Goal: Book appointment/travel/reservation

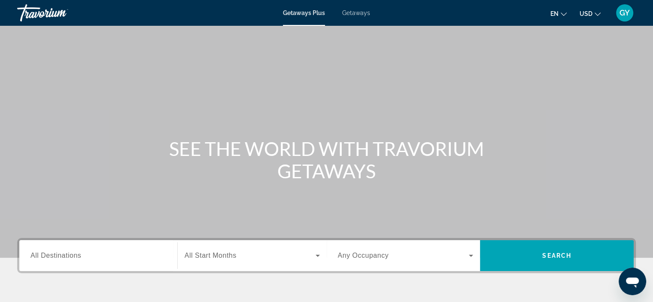
click at [282, 99] on div "Main content" at bounding box center [326, 129] width 653 height 258
click at [48, 256] on span "All Destinations" at bounding box center [55, 255] width 51 height 7
click at [48, 256] on input "Destination All Destinations" at bounding box center [98, 256] width 136 height 10
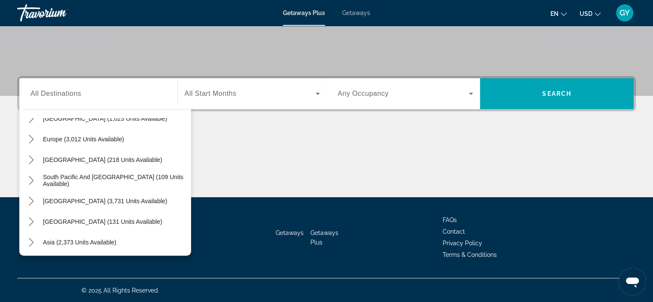
scroll to position [103, 0]
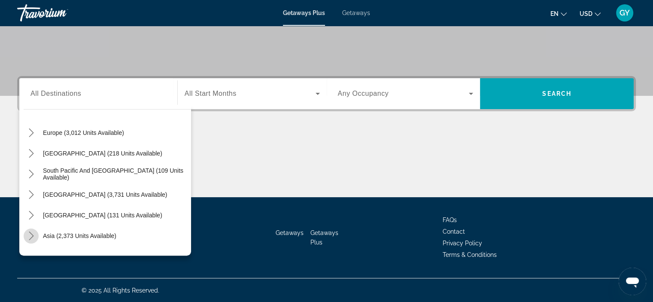
click at [33, 236] on icon "Toggle Asia (2,373 units available) submenu" at bounding box center [31, 236] width 9 height 9
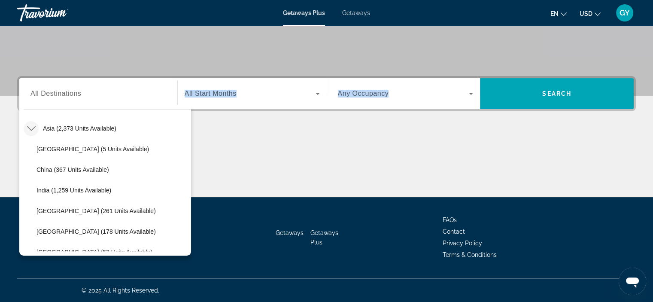
drag, startPoint x: 160, startPoint y: 262, endPoint x: 186, endPoint y: 247, distance: 30.4
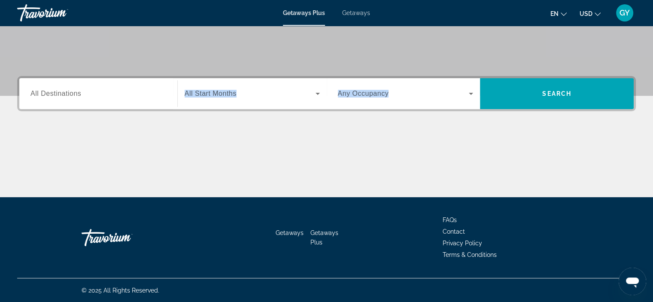
click at [186, 247] on div "Getaways Getaways Plus FAQs Contact Privacy Policy Terms & Conditions" at bounding box center [326, 237] width 619 height 81
click at [62, 95] on span "All Destinations" at bounding box center [55, 93] width 51 height 7
click at [62, 95] on input "Destination All Destinations" at bounding box center [98, 94] width 136 height 10
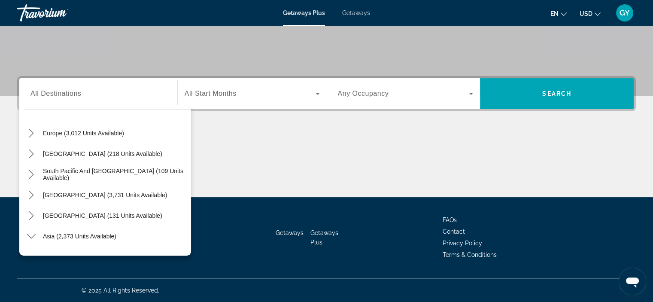
scroll to position [103, 0]
click at [31, 235] on icon "Toggle Asia (2,373 units available) submenu" at bounding box center [31, 236] width 9 height 9
click at [32, 234] on icon "Toggle Asia (2,373 units available) submenu" at bounding box center [31, 236] width 5 height 9
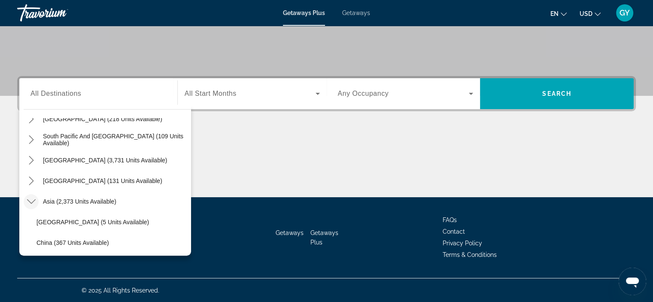
scroll to position [155, 0]
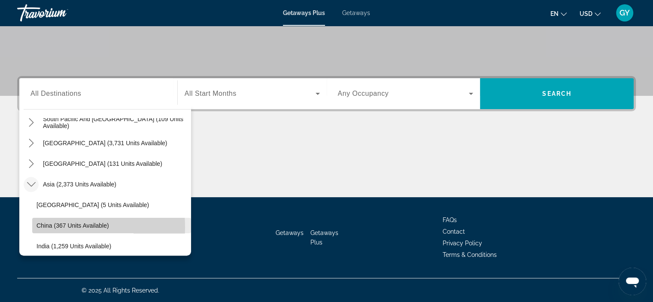
click at [50, 226] on span "China (367 units available)" at bounding box center [73, 225] width 73 height 7
type input "**********"
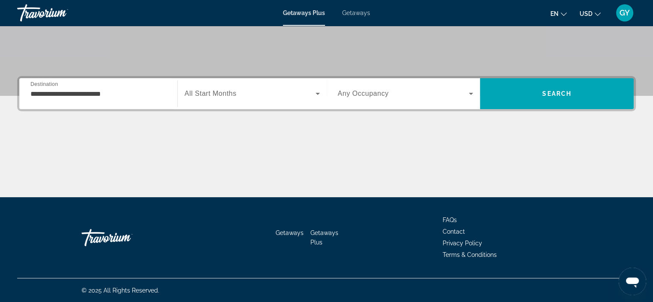
click at [210, 93] on span "All Start Months" at bounding box center [211, 93] width 52 height 7
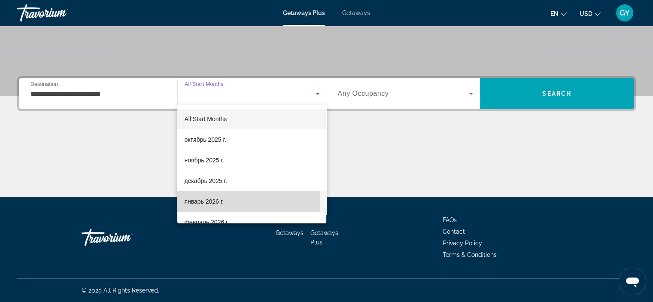
click at [203, 201] on span "январь 2026 г." at bounding box center [204, 201] width 40 height 10
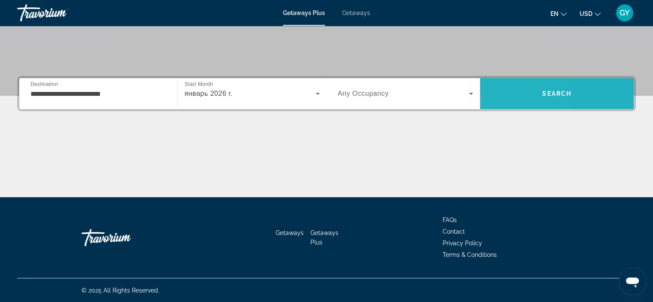
click at [495, 87] on span "Search" at bounding box center [557, 93] width 154 height 21
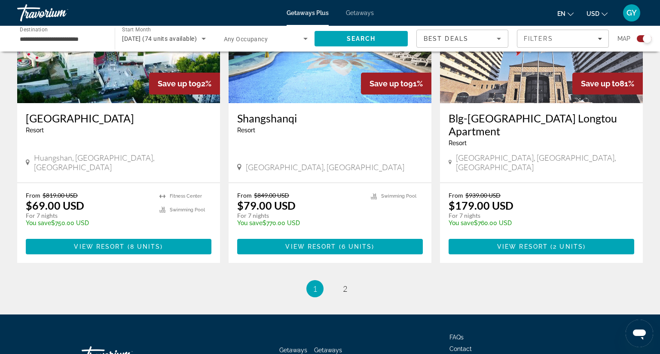
scroll to position [1299, 0]
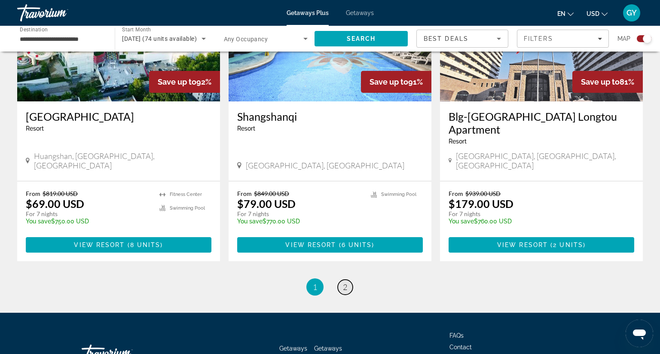
click at [338, 280] on link "page 2" at bounding box center [345, 287] width 15 height 15
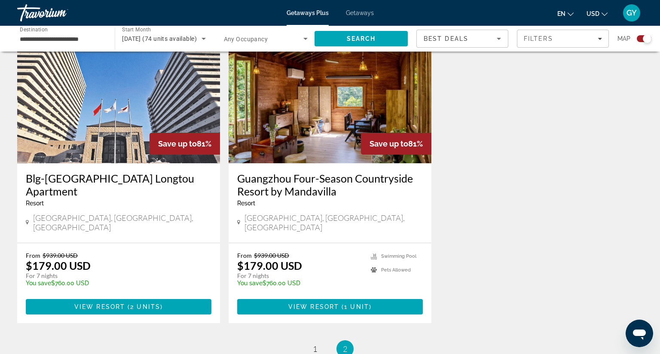
scroll to position [320, 0]
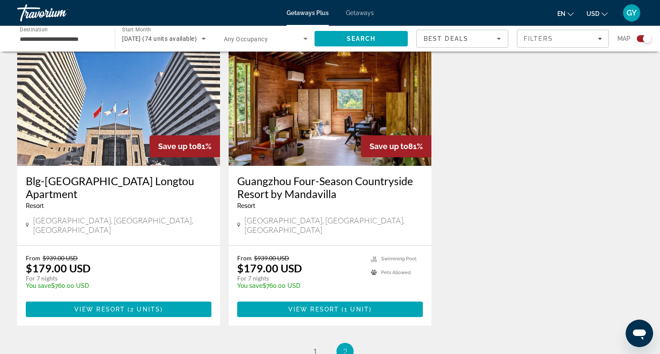
click at [311, 111] on img "Main content" at bounding box center [330, 96] width 203 height 137
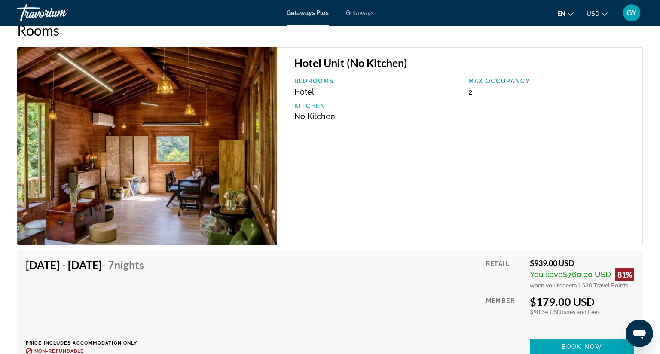
scroll to position [1332, 0]
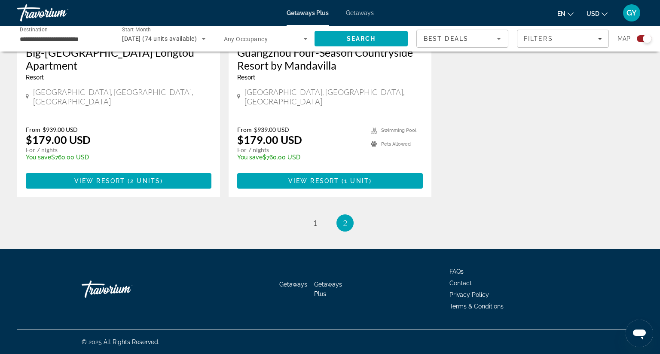
scroll to position [461, 0]
click at [313, 218] on span "1" at bounding box center [315, 222] width 4 height 9
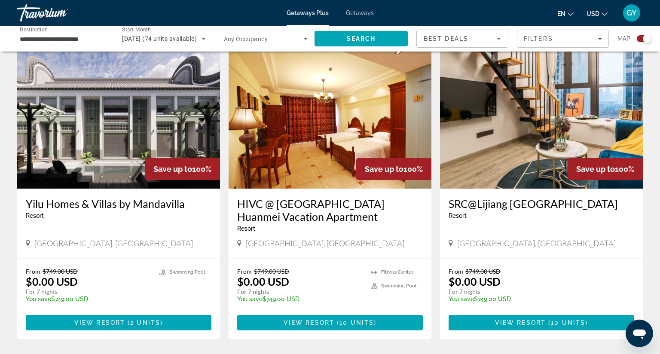
scroll to position [306, 0]
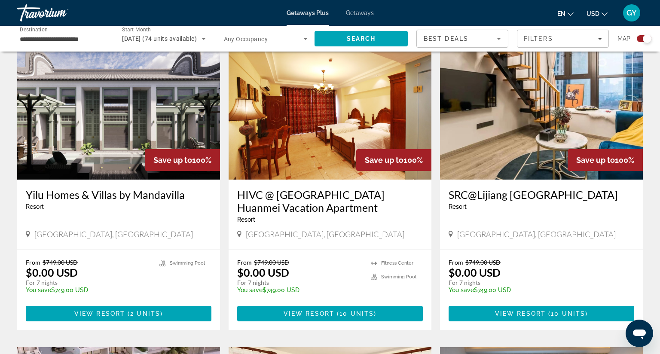
click at [114, 147] on img "Main content" at bounding box center [118, 110] width 203 height 137
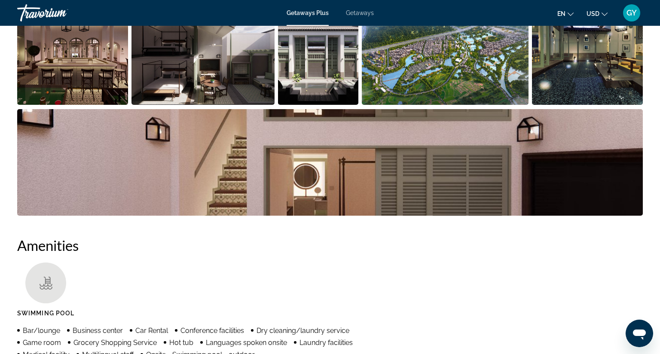
scroll to position [483, 0]
click at [101, 68] on img "Open full-screen image slider" at bounding box center [72, 51] width 111 height 107
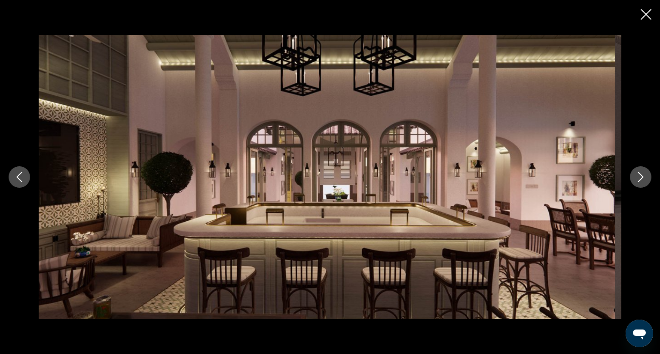
click at [635, 172] on icon "Next image" at bounding box center [640, 177] width 10 height 10
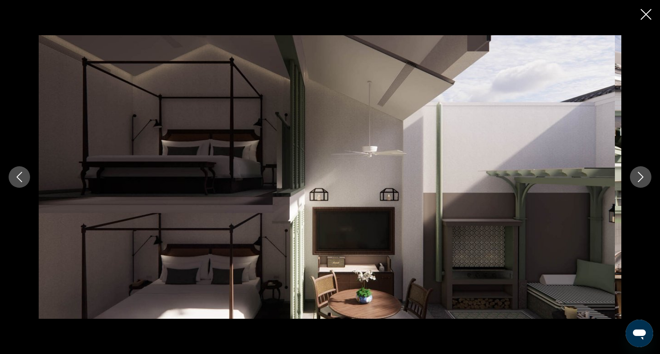
click at [635, 172] on icon "Next image" at bounding box center [640, 177] width 10 height 10
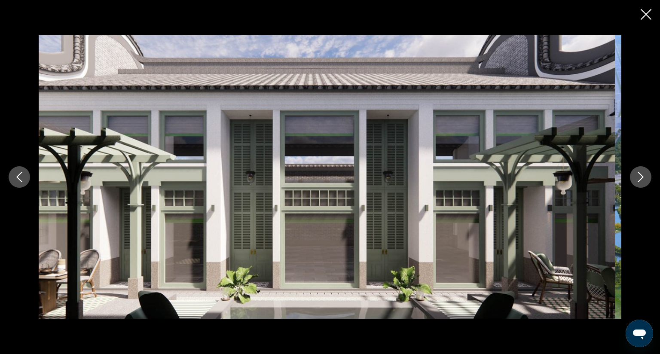
click at [635, 172] on icon "Next image" at bounding box center [640, 177] width 10 height 10
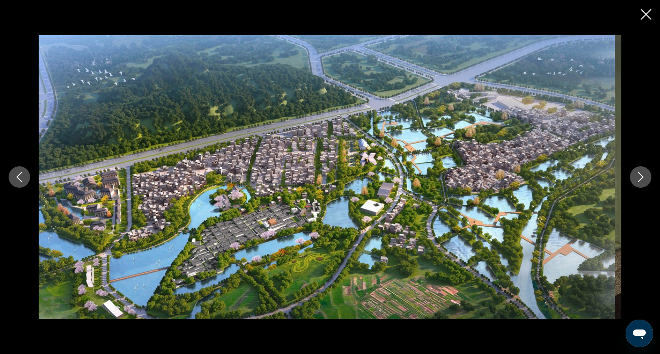
click at [635, 172] on icon "Next image" at bounding box center [640, 177] width 10 height 10
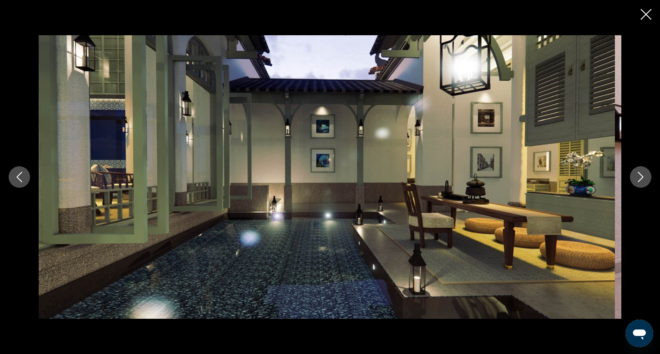
click at [635, 172] on icon "Next image" at bounding box center [640, 177] width 10 height 10
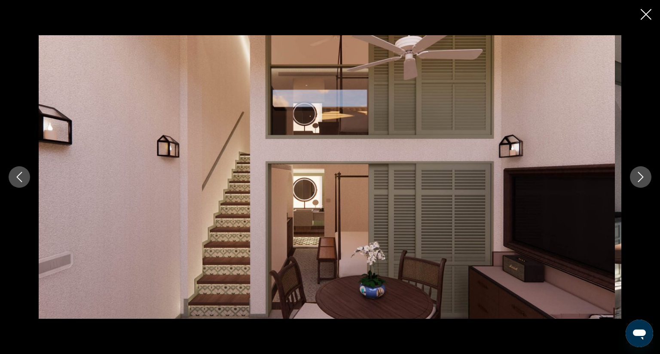
click at [635, 172] on icon "Next image" at bounding box center [640, 177] width 10 height 10
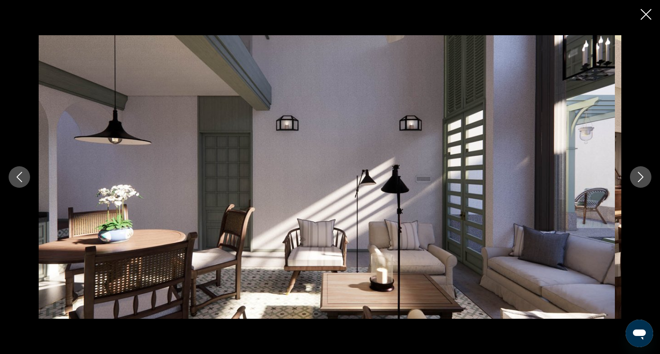
click at [635, 172] on icon "Next image" at bounding box center [640, 177] width 10 height 10
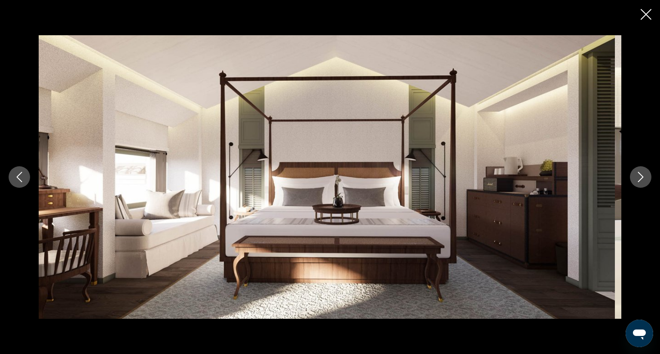
click at [635, 172] on icon "Next image" at bounding box center [640, 177] width 10 height 10
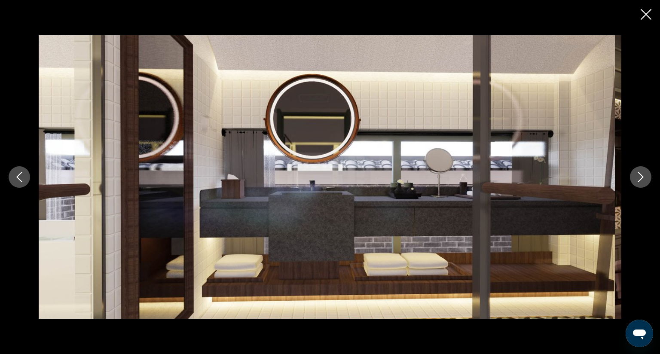
click at [635, 172] on icon "Next image" at bounding box center [640, 177] width 10 height 10
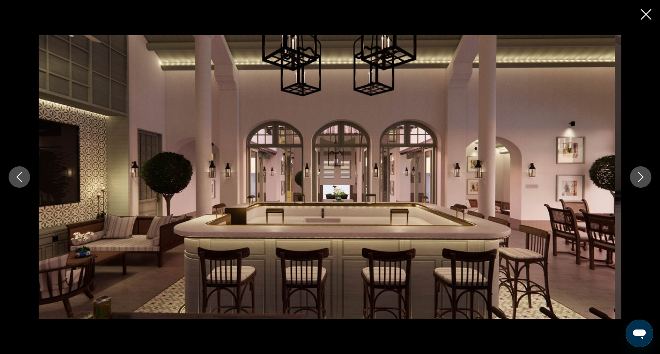
click at [635, 172] on icon "Next image" at bounding box center [640, 177] width 10 height 10
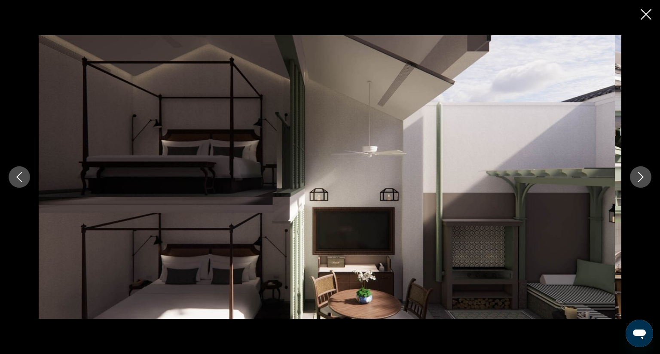
click at [640, 15] on icon "Close slideshow" at bounding box center [645, 14] width 11 height 11
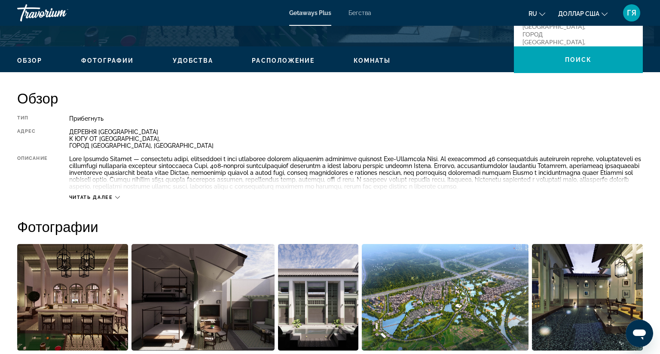
scroll to position [237, 0]
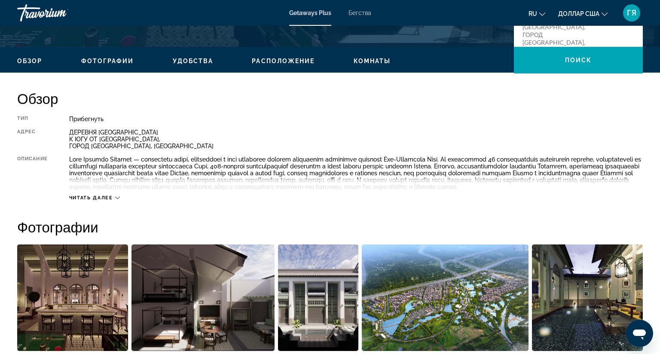
click at [95, 201] on font "Читать далее" at bounding box center [91, 198] width 44 height 6
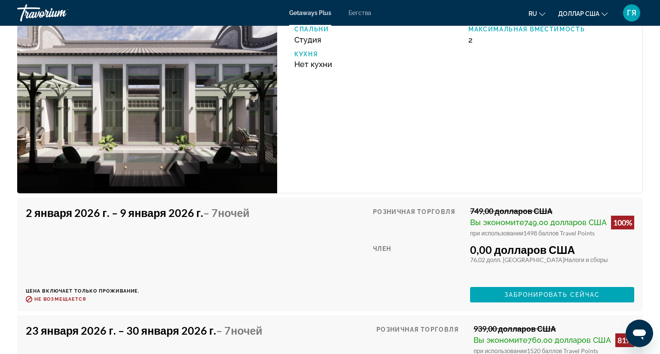
scroll to position [1404, 0]
